Goal: Navigation & Orientation: Find specific page/section

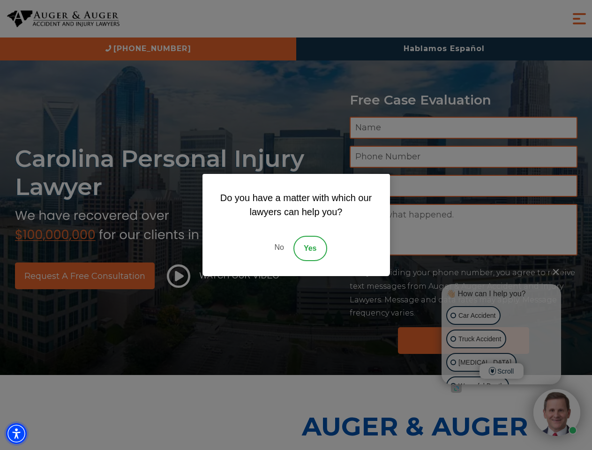
click at [16, 434] on img "Accessibility Menu" at bounding box center [16, 434] width 21 height 21
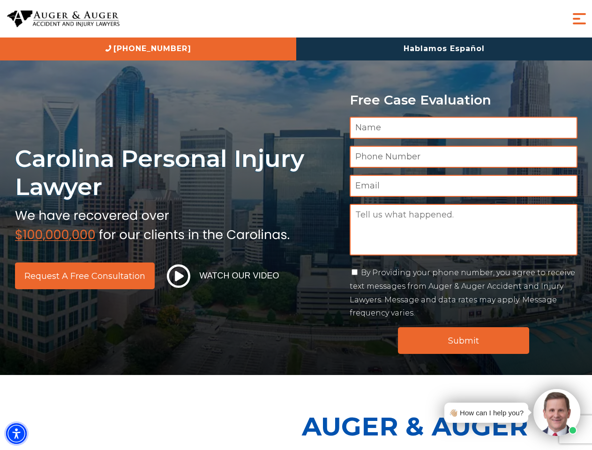
click at [16, 434] on img "Accessibility Menu" at bounding box center [16, 434] width 21 height 21
